Goal: Check status: Check status

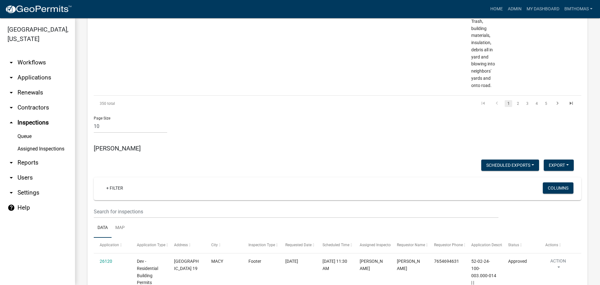
scroll to position [2601, 0]
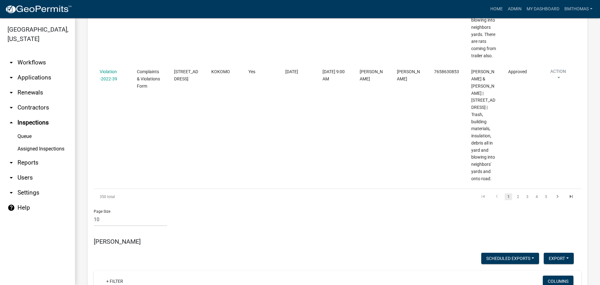
click at [37, 70] on link "arrow_drop_down Applications" at bounding box center [37, 77] width 75 height 15
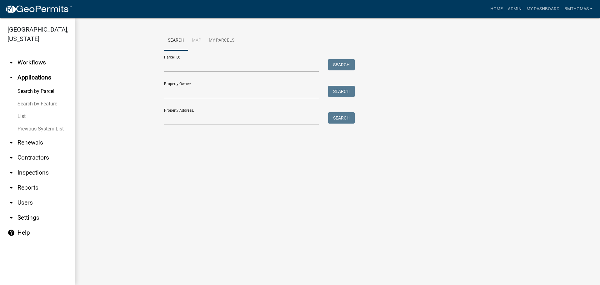
click at [23, 110] on link "List" at bounding box center [37, 116] width 75 height 13
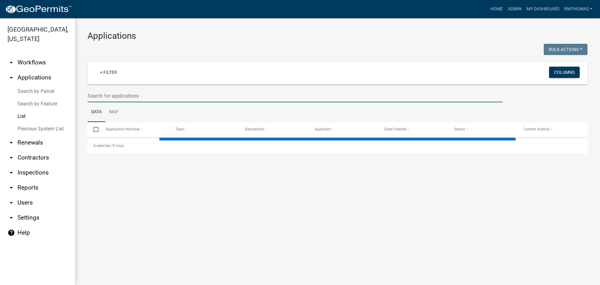
click at [134, 97] on input "text" at bounding box center [295, 95] width 415 height 13
type input "b"
select select "3: 100"
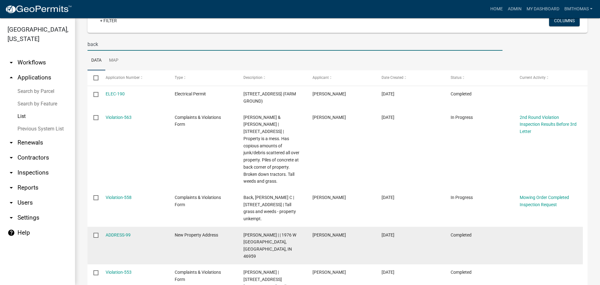
scroll to position [63, 0]
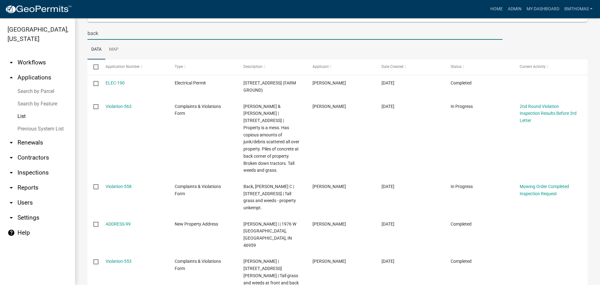
drag, startPoint x: 92, startPoint y: 33, endPoint x: 86, endPoint y: 33, distance: 5.9
click at [86, 33] on div "back" at bounding box center [295, 33] width 425 height 13
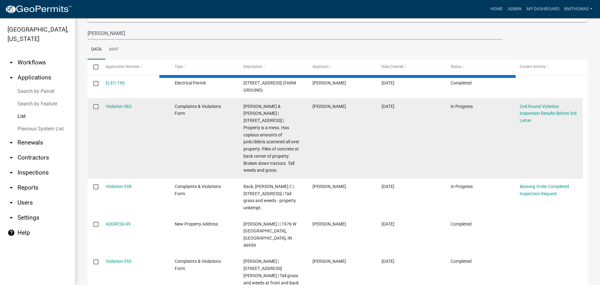
scroll to position [0, 0]
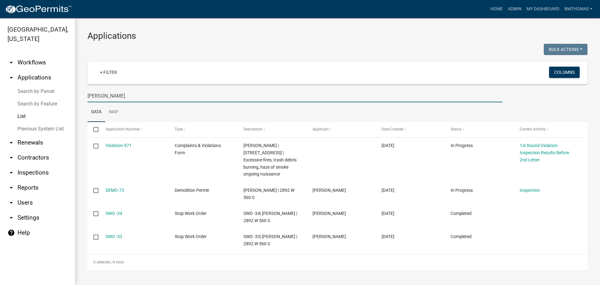
click at [110, 94] on input "[PERSON_NAME]" at bounding box center [295, 95] width 415 height 13
type input "e"
type input "l"
select select "3: 100"
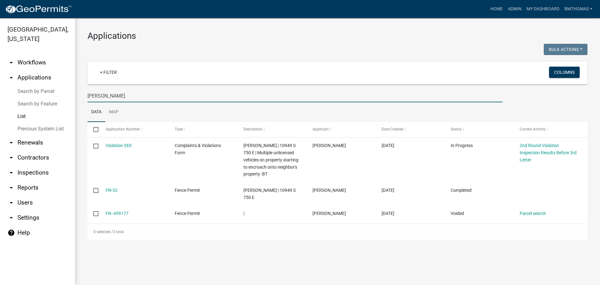
type input "[PERSON_NAME]"
drag, startPoint x: 131, startPoint y: 98, endPoint x: 44, endPoint y: 98, distance: 87.3
click at [44, 98] on div "[GEOGRAPHIC_DATA], [US_STATE] arrow_drop_down Workflows List arrow_drop_up Appl…" at bounding box center [300, 151] width 600 height 267
select select "3: 100"
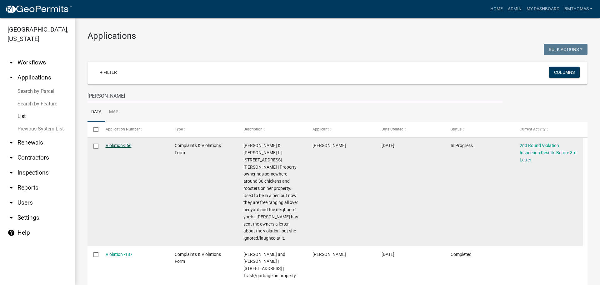
type input "[PERSON_NAME]"
click at [125, 144] on link "Violation-566" at bounding box center [119, 145] width 26 height 5
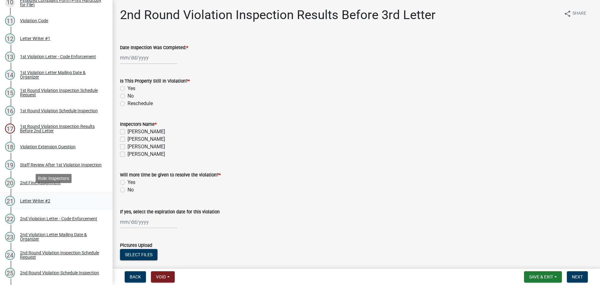
scroll to position [366, 0]
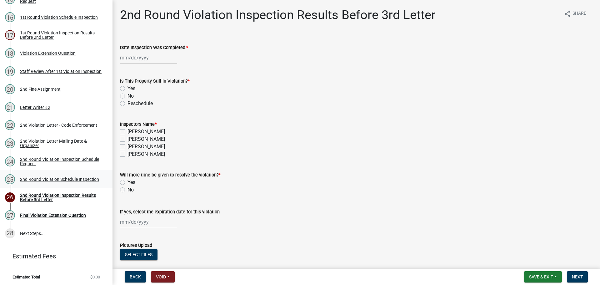
click at [37, 179] on div "2nd Round Violation Schedule Inspection" at bounding box center [59, 179] width 79 height 4
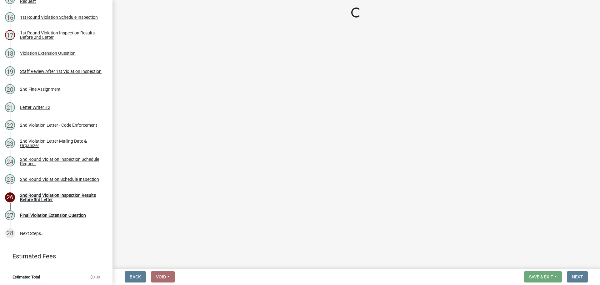
select select "0324ce59-dc13-463c-88f6-21718b6e040a"
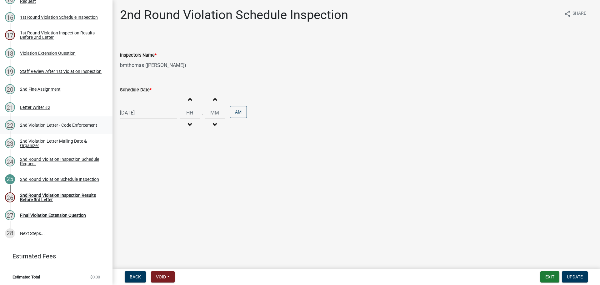
click at [43, 124] on div "2nd Violation Letter - Code Enforcement" at bounding box center [58, 125] width 77 height 4
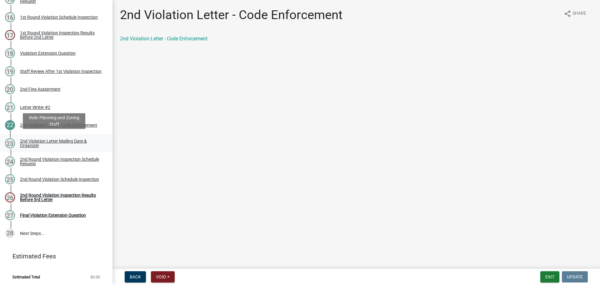
click at [40, 142] on div "2nd Violation Letter Mailing Date & Organizer" at bounding box center [61, 143] width 83 height 9
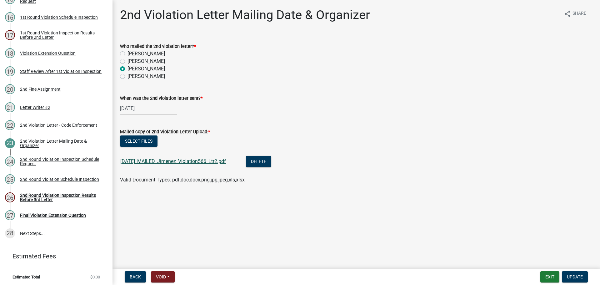
click at [147, 160] on link "[DATE]_MAILED_Jimenez_Violation566_Ltr2.pdf" at bounding box center [173, 161] width 106 height 6
click at [546, 276] on button "Exit" at bounding box center [550, 276] width 19 height 11
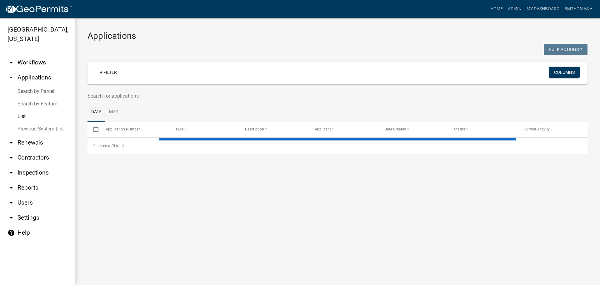
select select "3: 100"
